Goal: Information Seeking & Learning: Learn about a topic

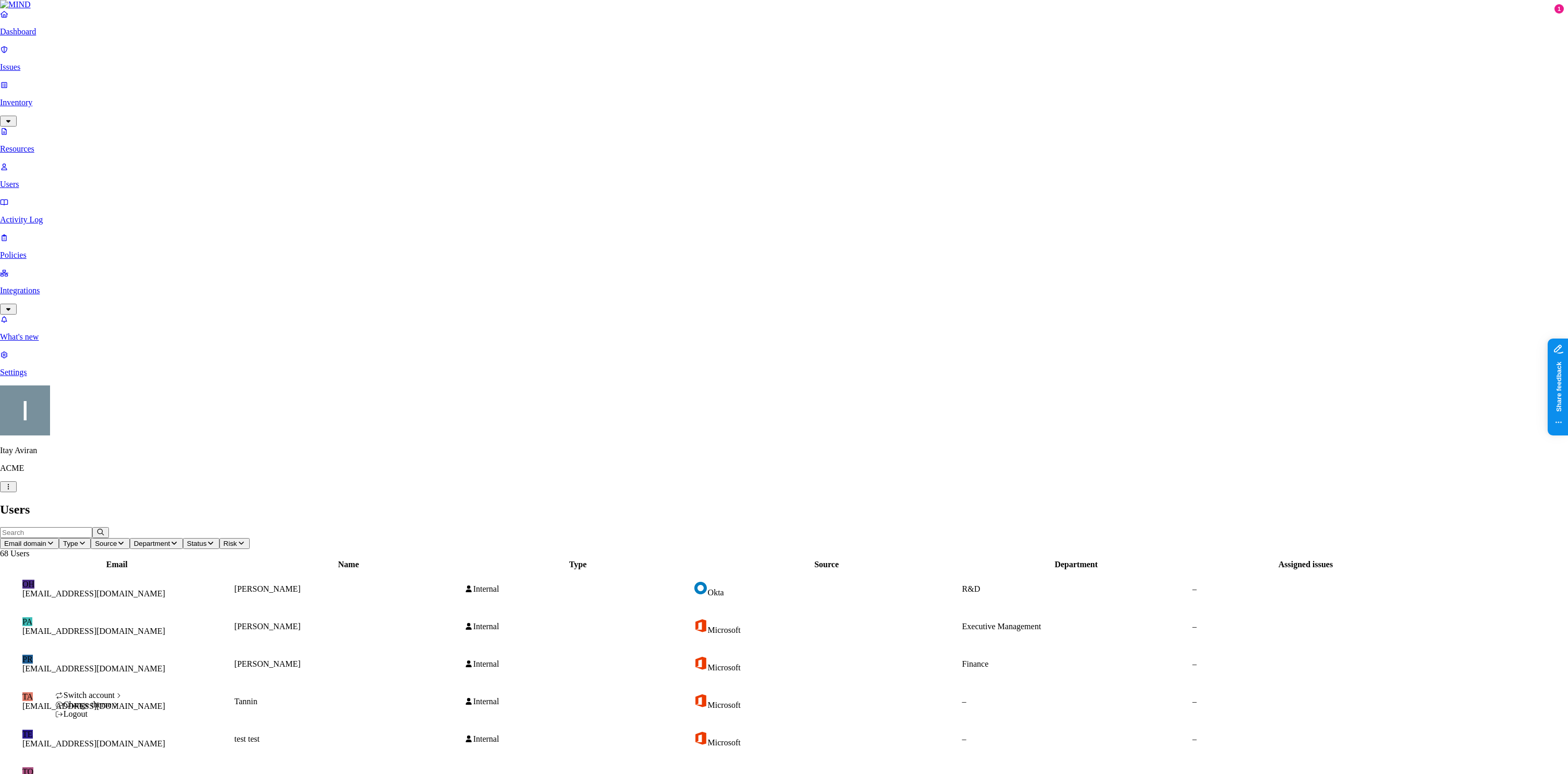
click at [13, 491] on icon "button" at bounding box center [8, 487] width 8 height 7
click at [174, 718] on div "Light" at bounding box center [156, 713] width 33 height 9
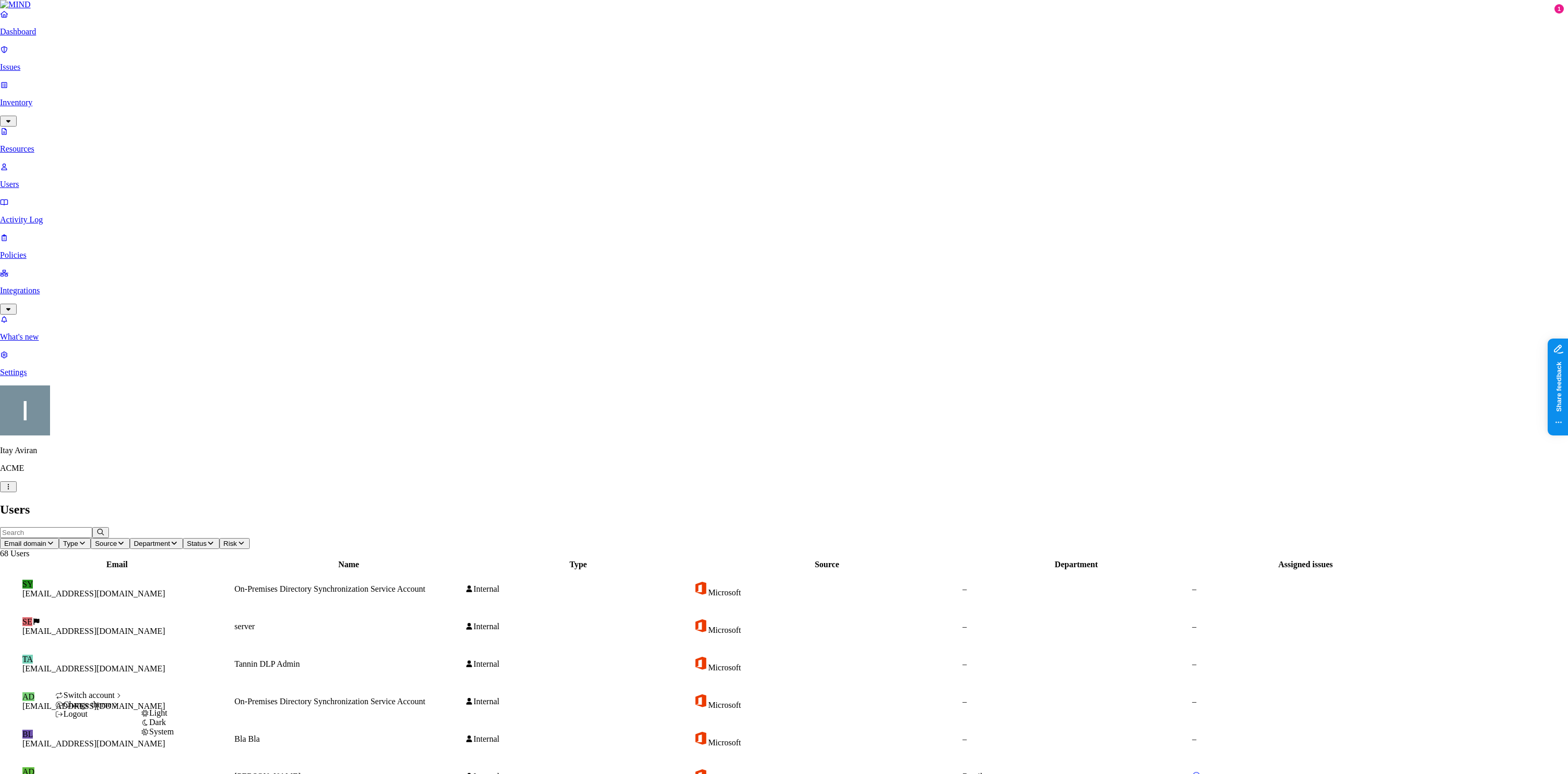
click at [166, 727] on span "Dark" at bounding box center [157, 722] width 17 height 9
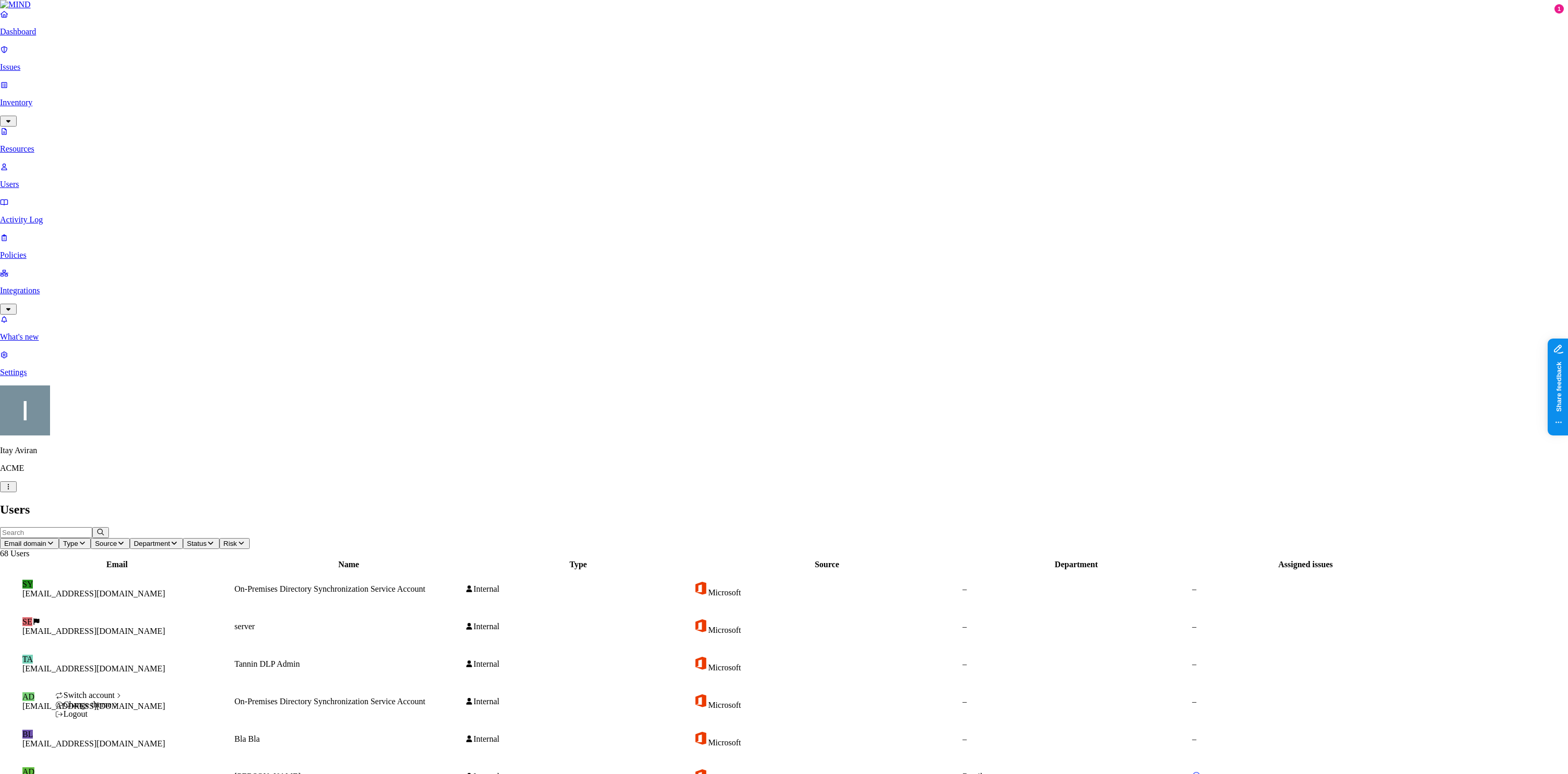
click at [13, 491] on icon "button" at bounding box center [8, 487] width 8 height 7
click at [173, 718] on div "Light" at bounding box center [156, 713] width 33 height 9
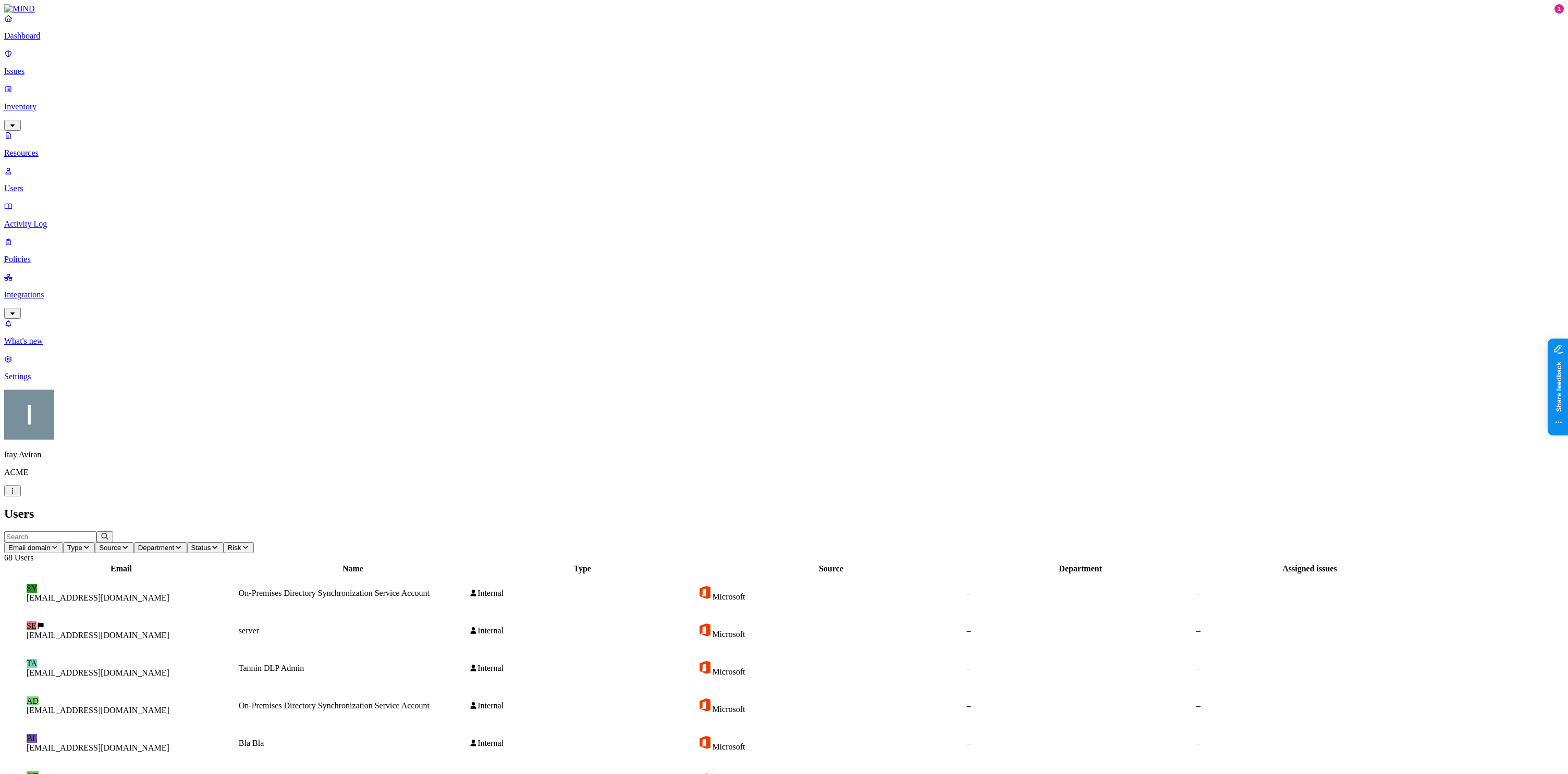
click at [17, 495] on icon "button" at bounding box center [13, 491] width 8 height 7
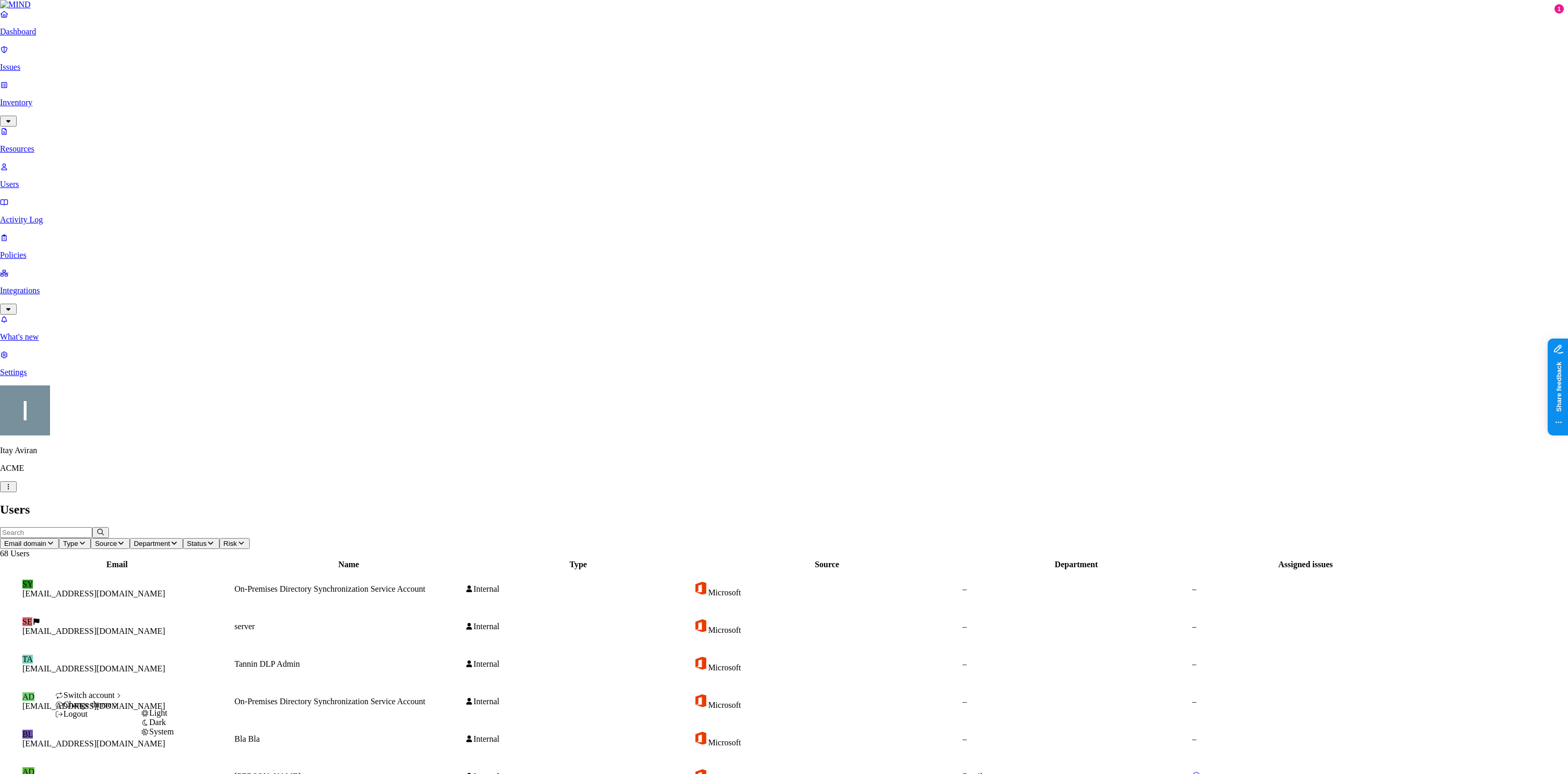
click at [162, 727] on span "Dark" at bounding box center [157, 722] width 17 height 9
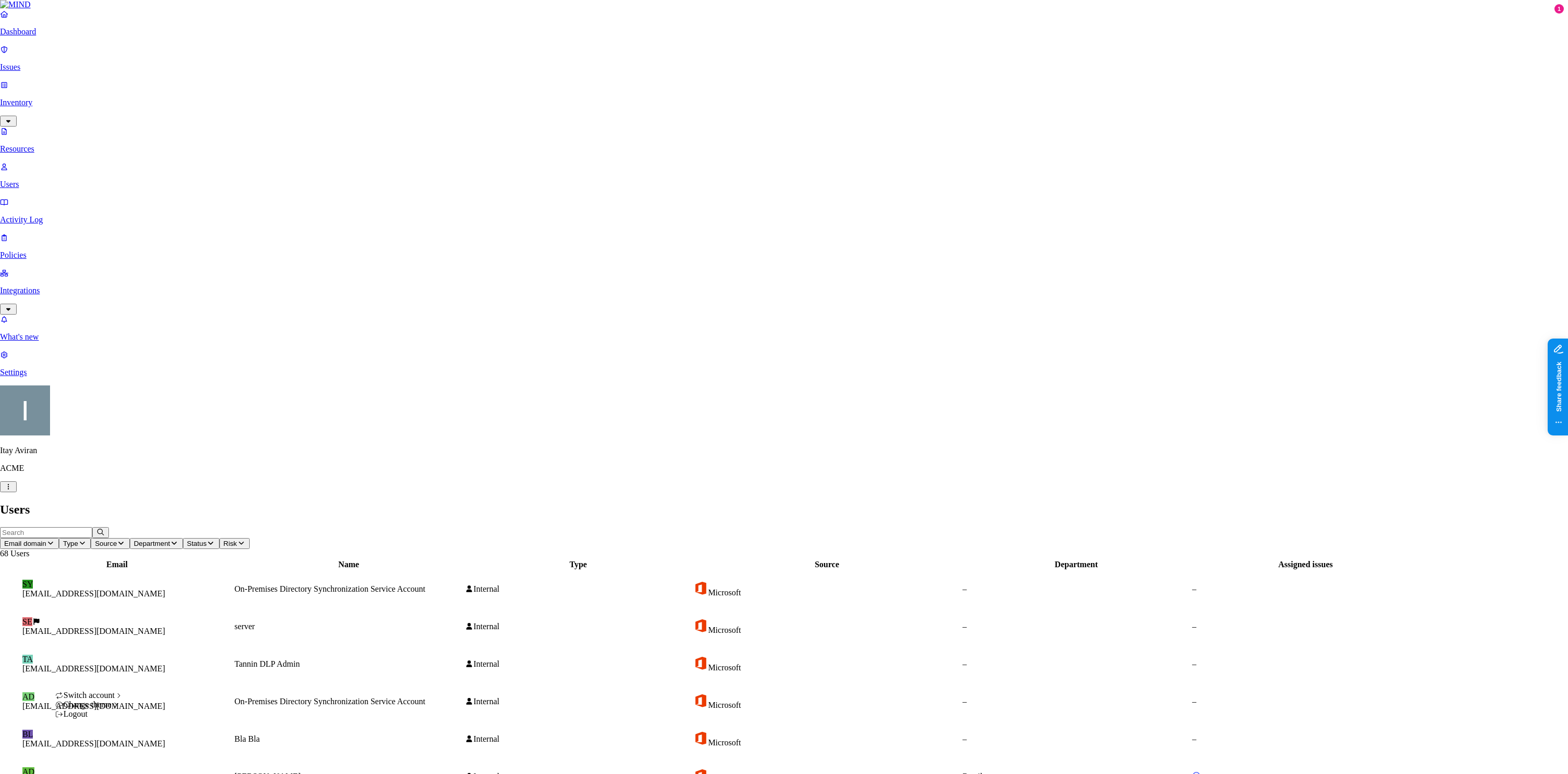
click at [13, 491] on icon "button" at bounding box center [8, 487] width 8 height 7
click at [79, 473] on p "ACME" at bounding box center [784, 468] width 1568 height 9
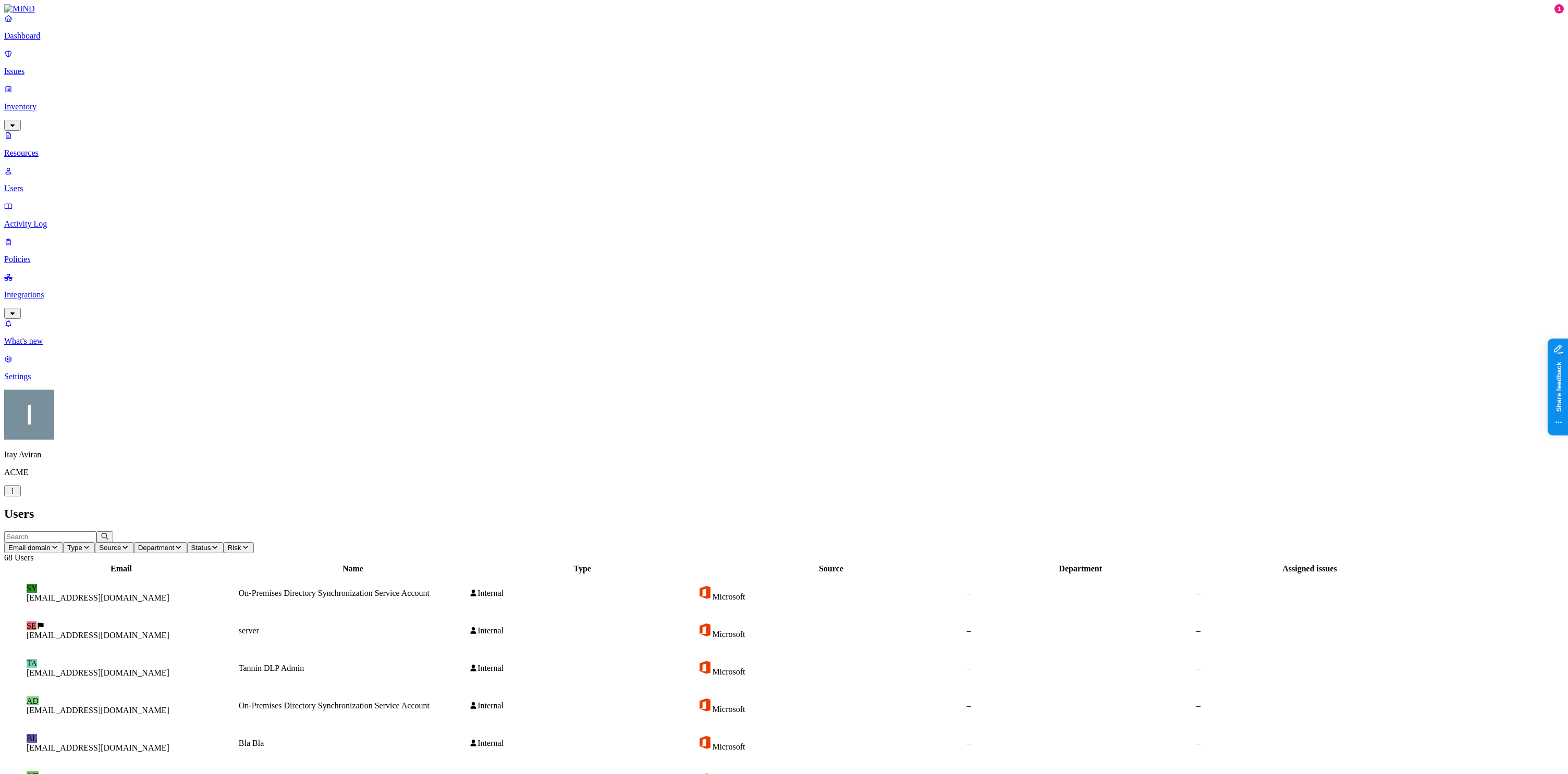
click at [60, 41] on p "Dashboard" at bounding box center [784, 35] width 1560 height 9
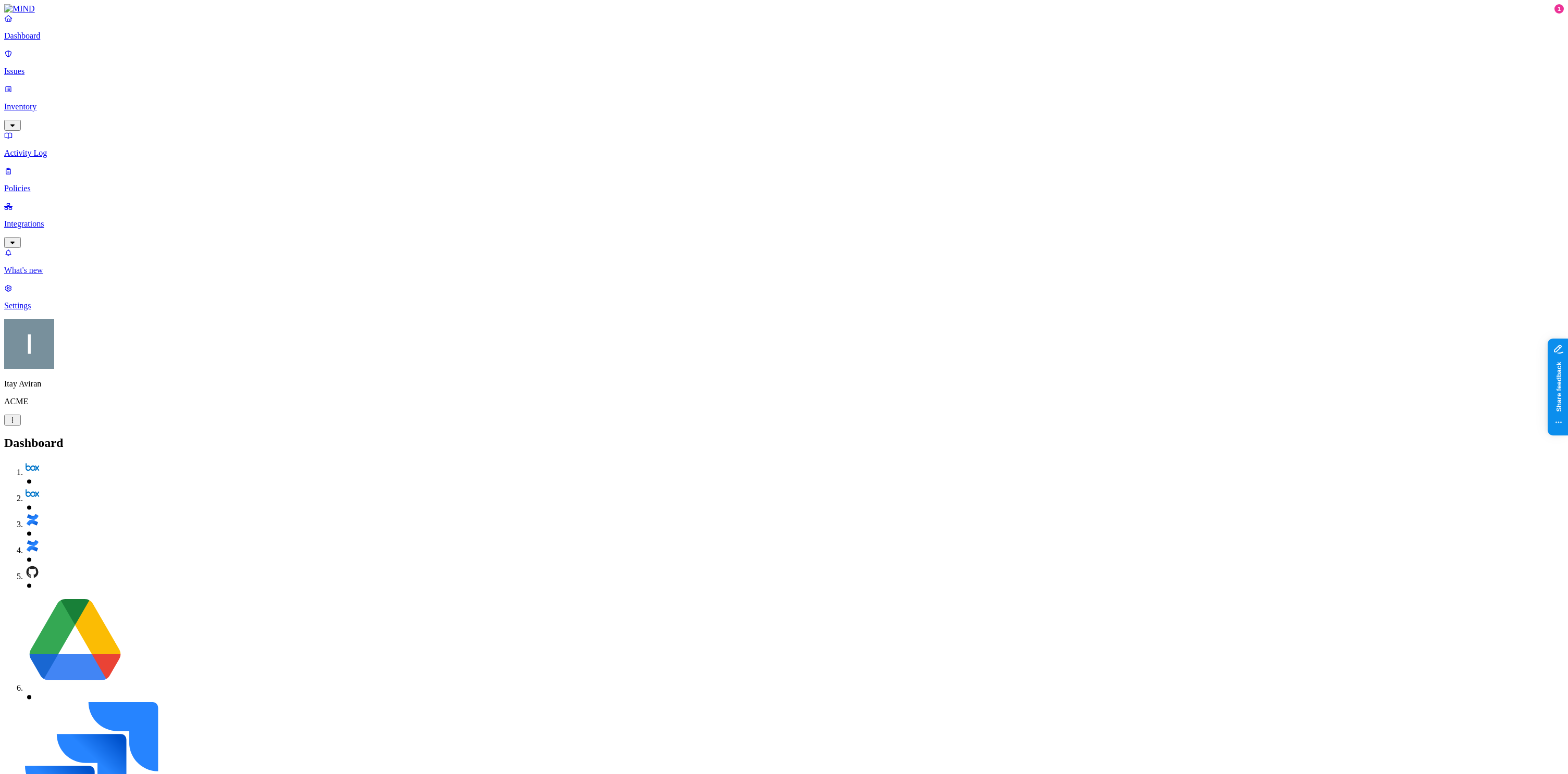
click at [71, 275] on p "What's new" at bounding box center [784, 270] width 1560 height 9
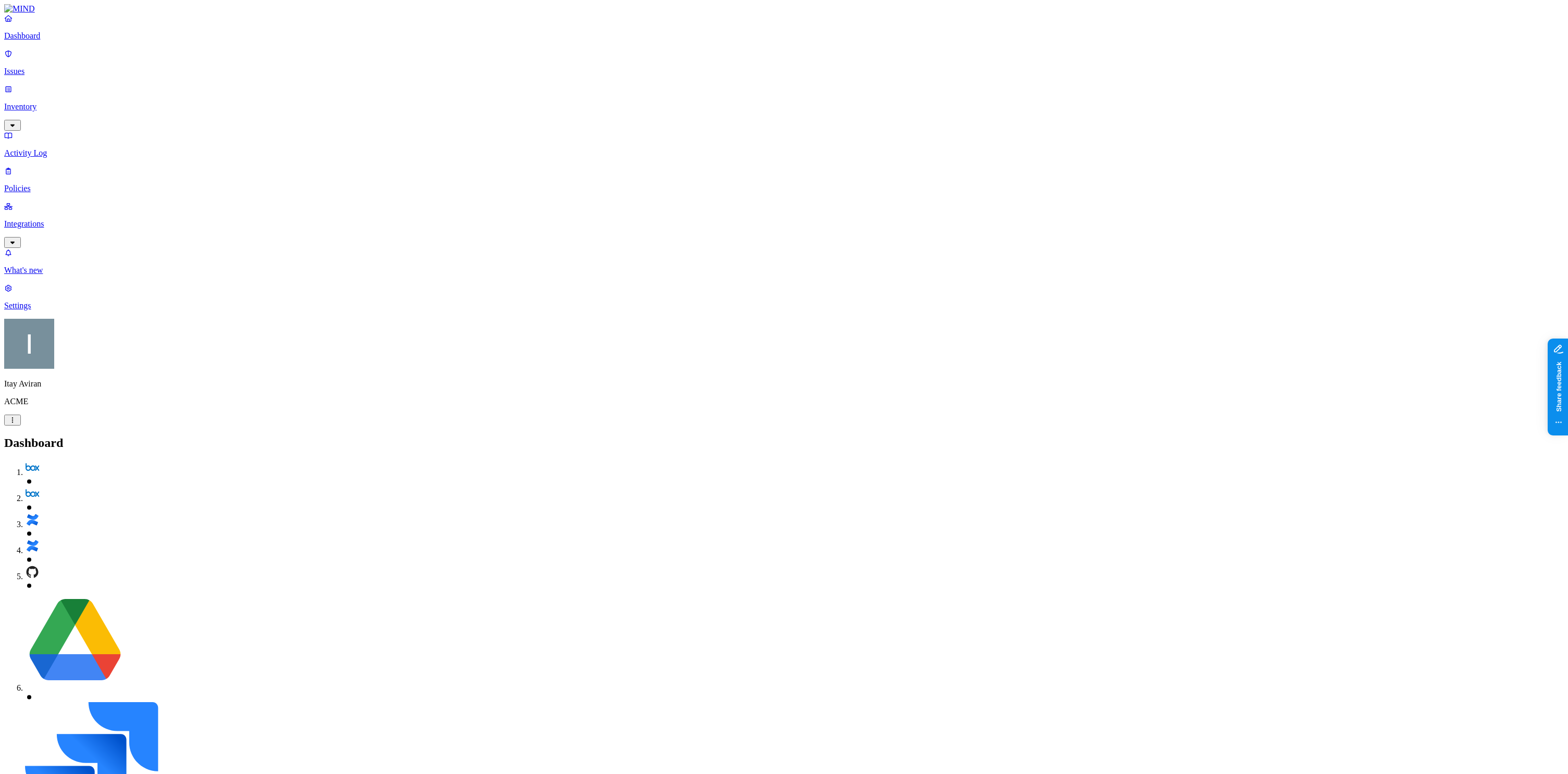
click at [50, 184] on p "Policies" at bounding box center [784, 188] width 1560 height 9
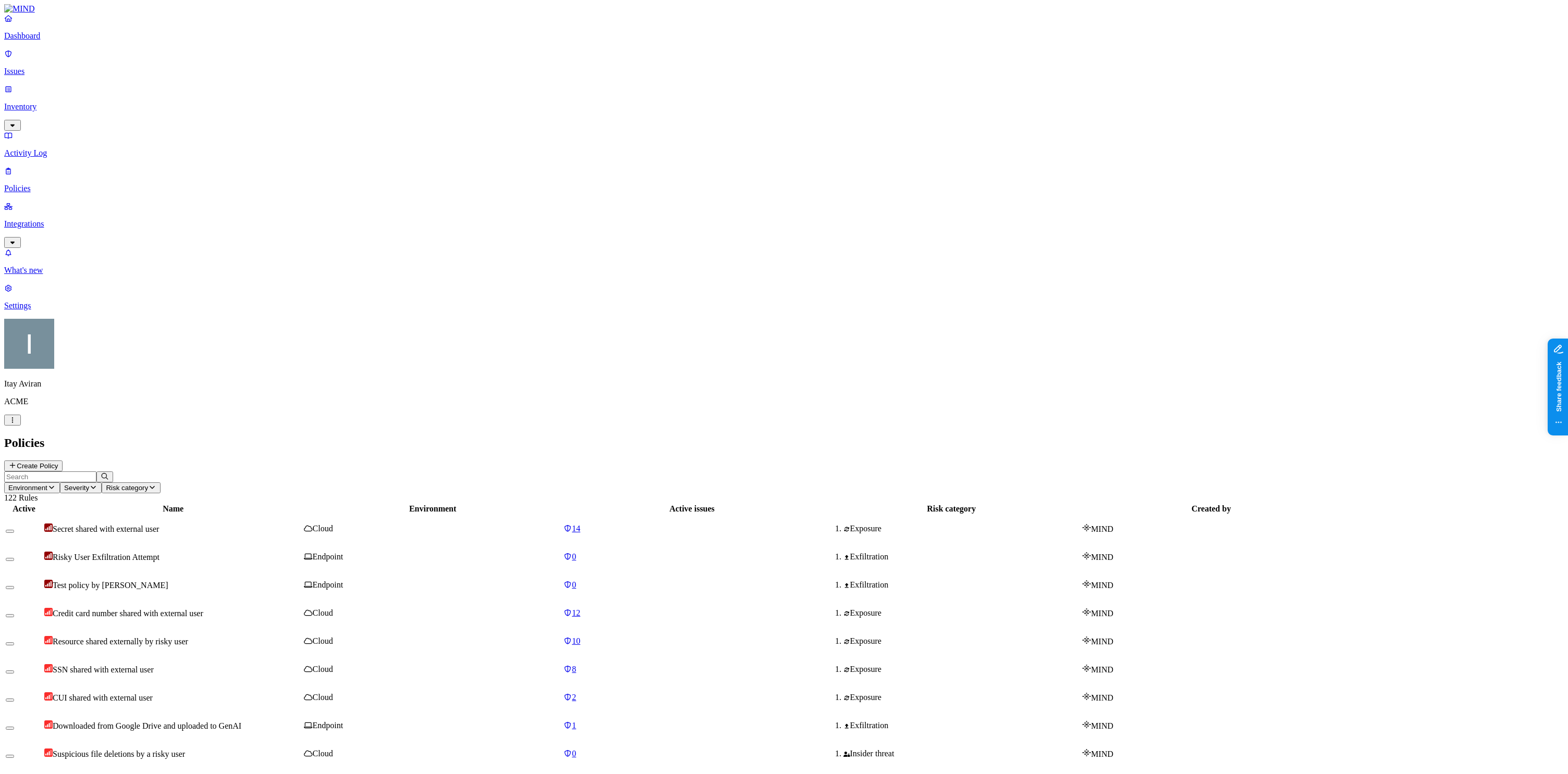
click at [302, 665] on div "SSN shared with external user" at bounding box center [173, 670] width 258 height 10
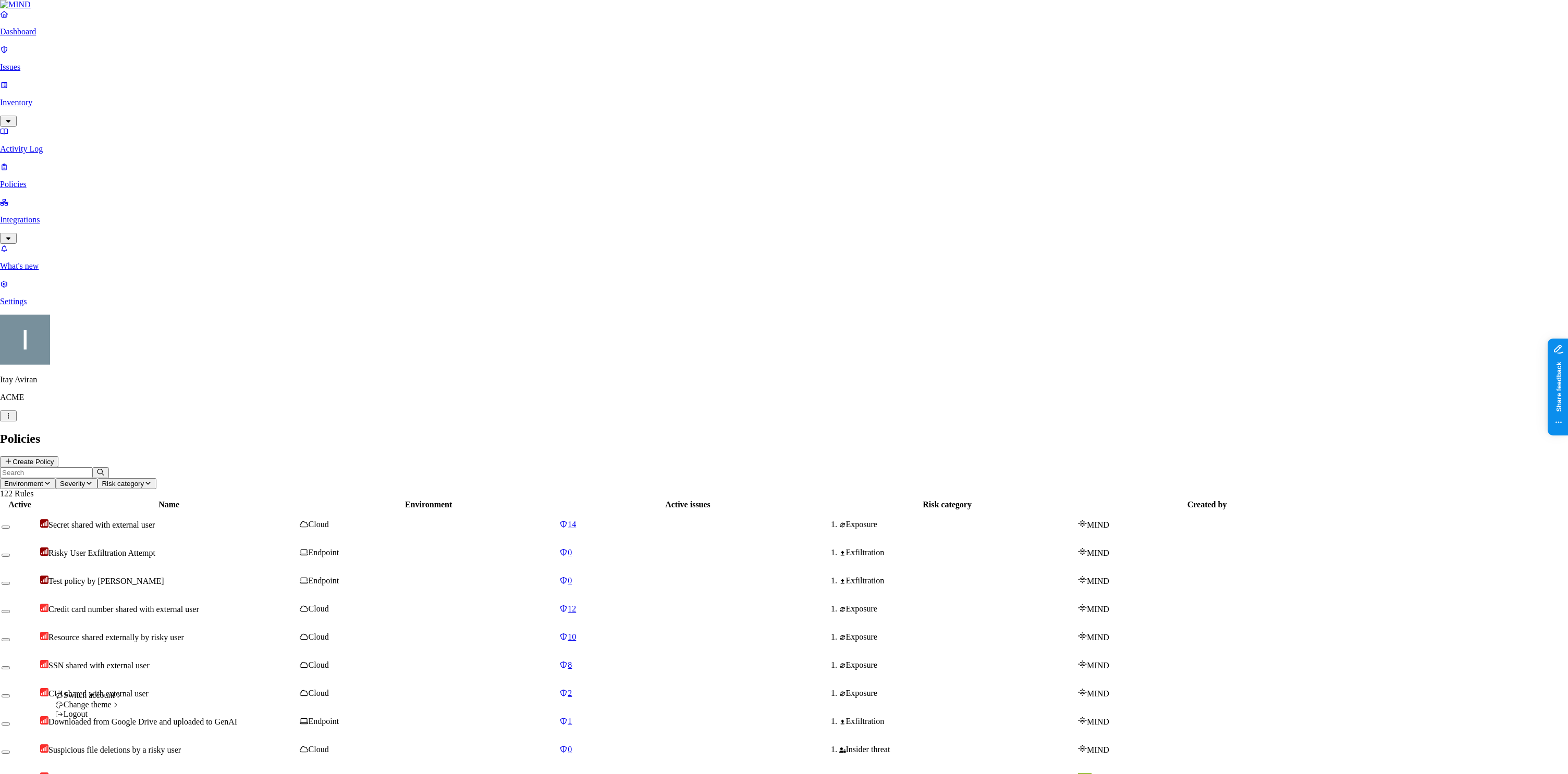
click at [13, 420] on icon "button" at bounding box center [8, 416] width 8 height 7
click at [167, 718] on div "Light" at bounding box center [156, 713] width 33 height 9
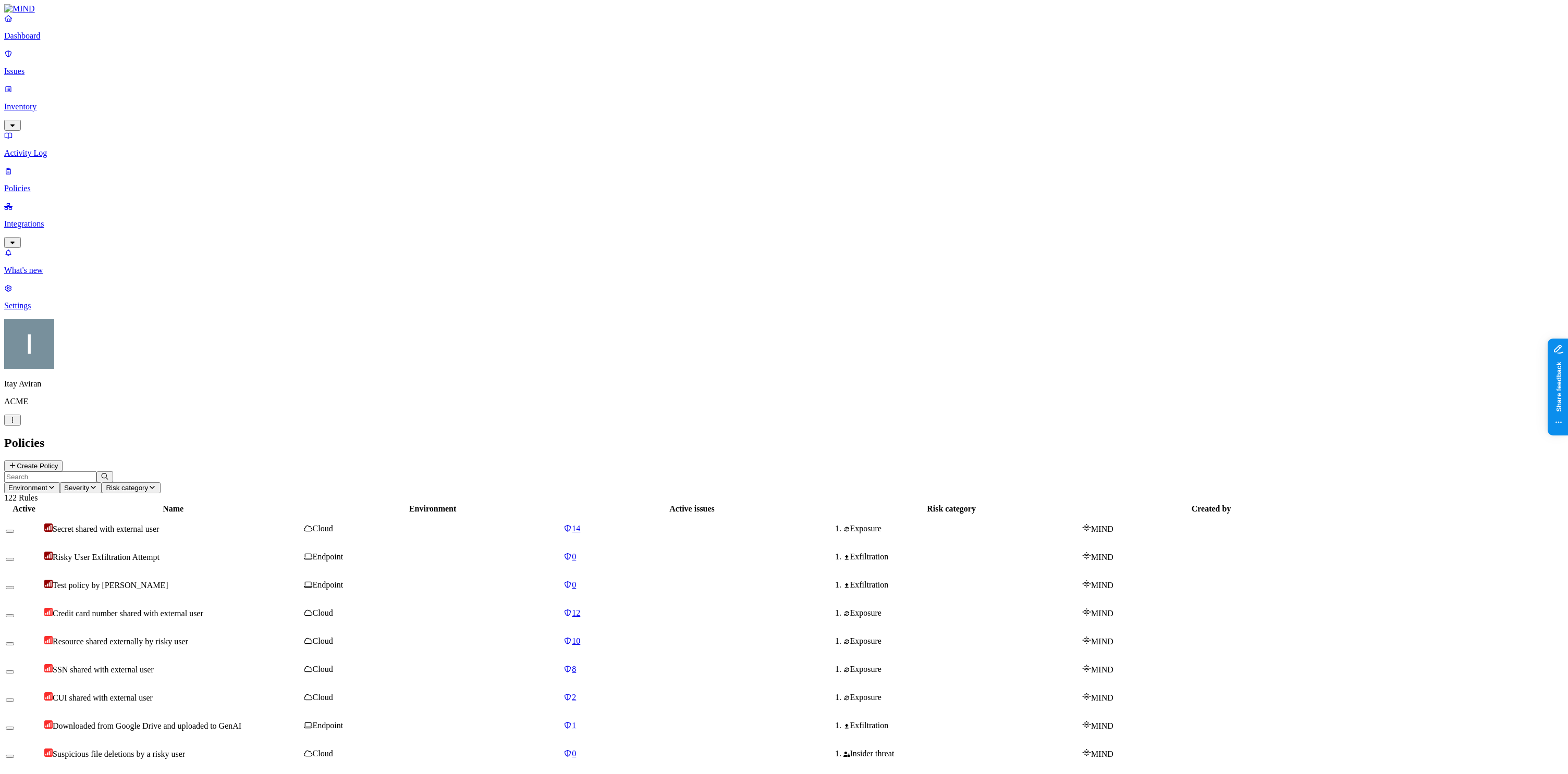
click at [303, 712] on td "Downloaded from Google Drive and uploaded to GenAI" at bounding box center [172, 726] width 258 height 27
click at [21, 425] on button "button" at bounding box center [13, 420] width 17 height 11
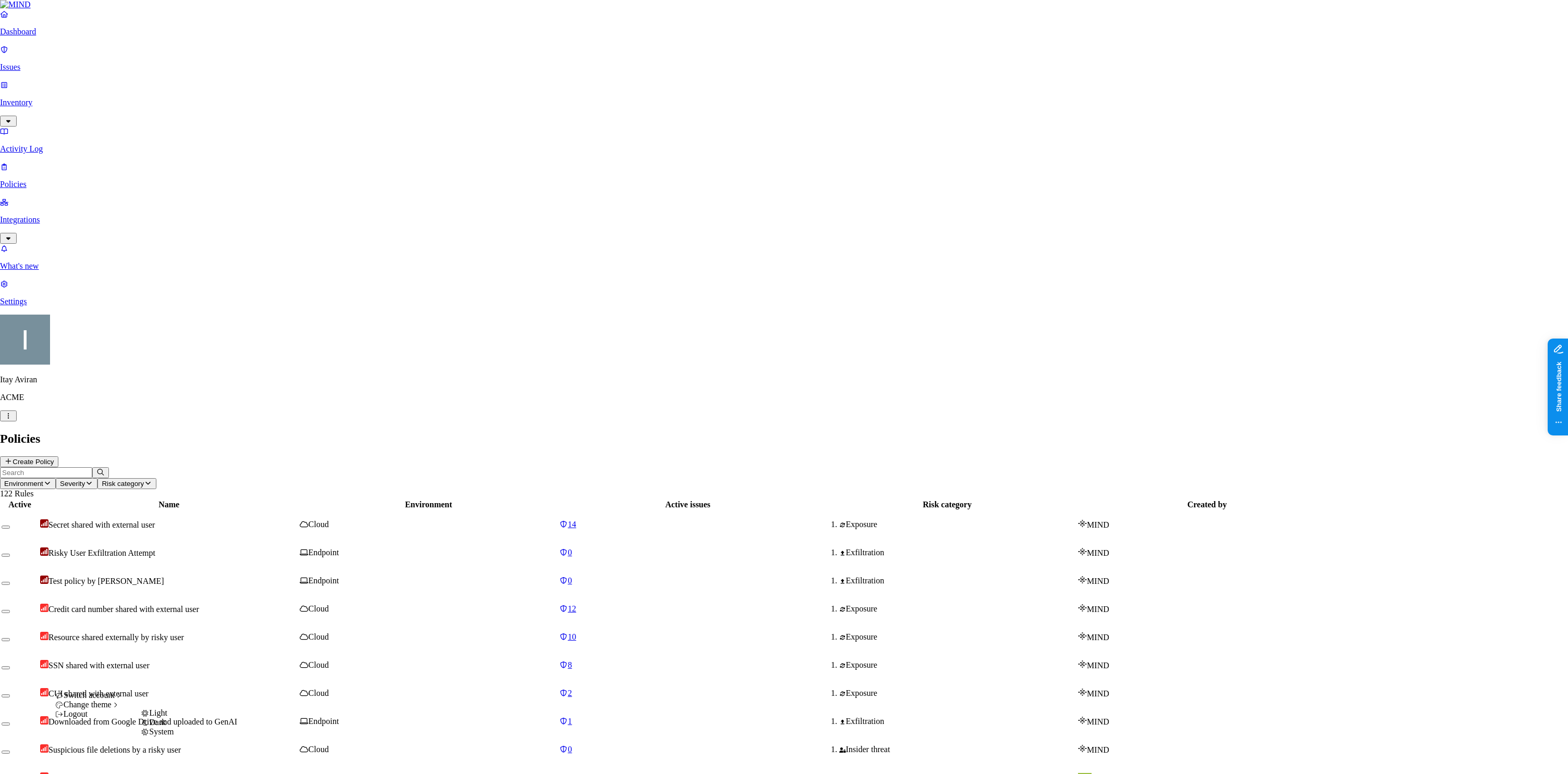
click at [174, 727] on div "Dark" at bounding box center [156, 722] width 33 height 9
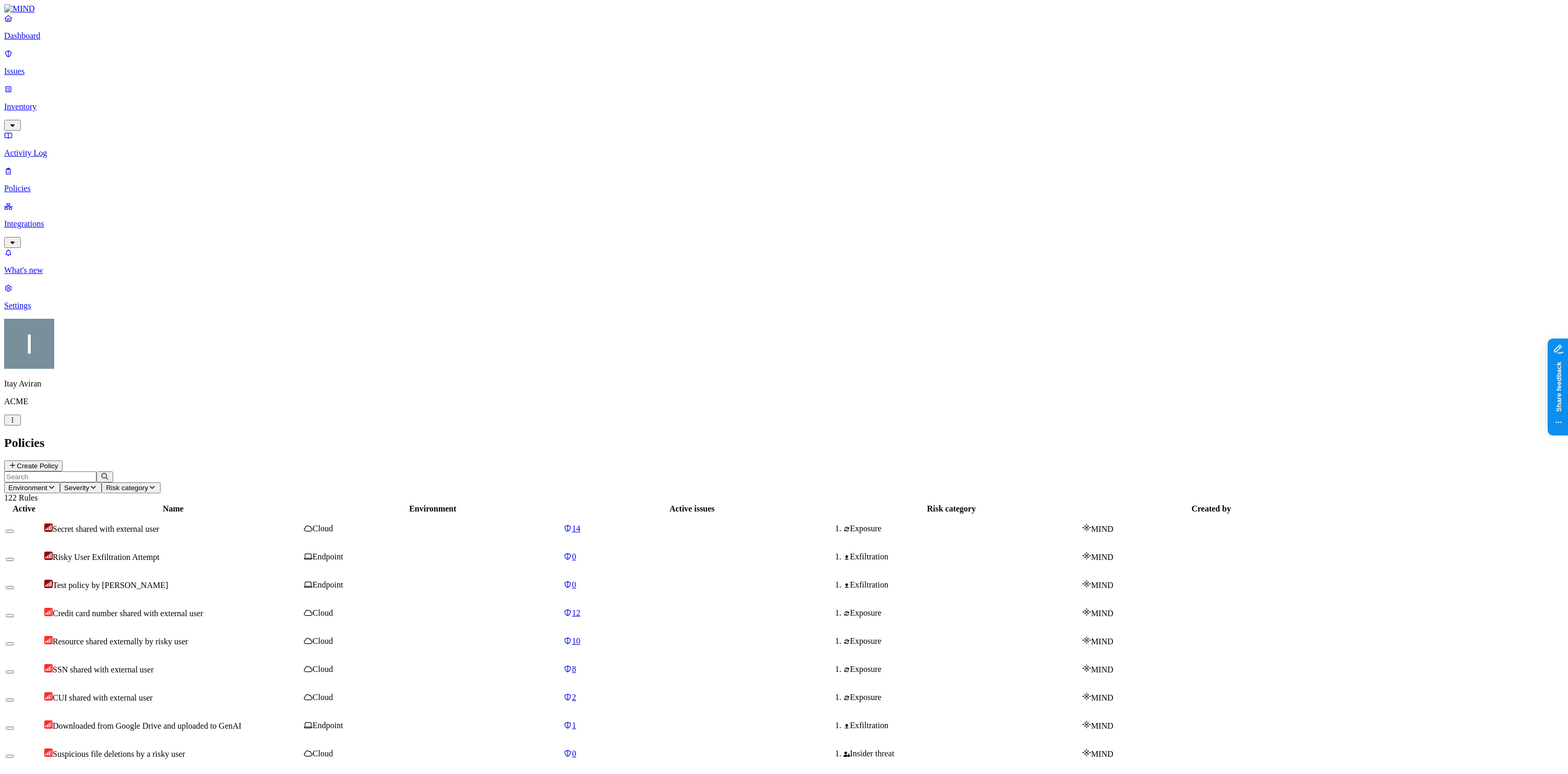
click at [1080, 774] on div "Exfiltration" at bounding box center [952, 782] width 258 height 9
